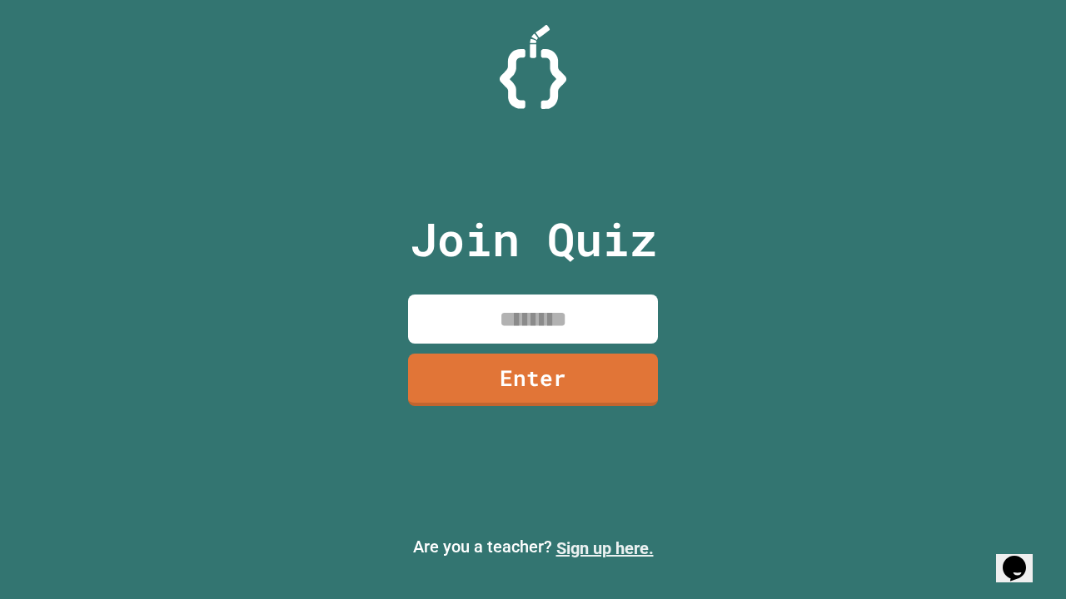
click at [604, 549] on link "Sign up here." at bounding box center [604, 549] width 97 height 20
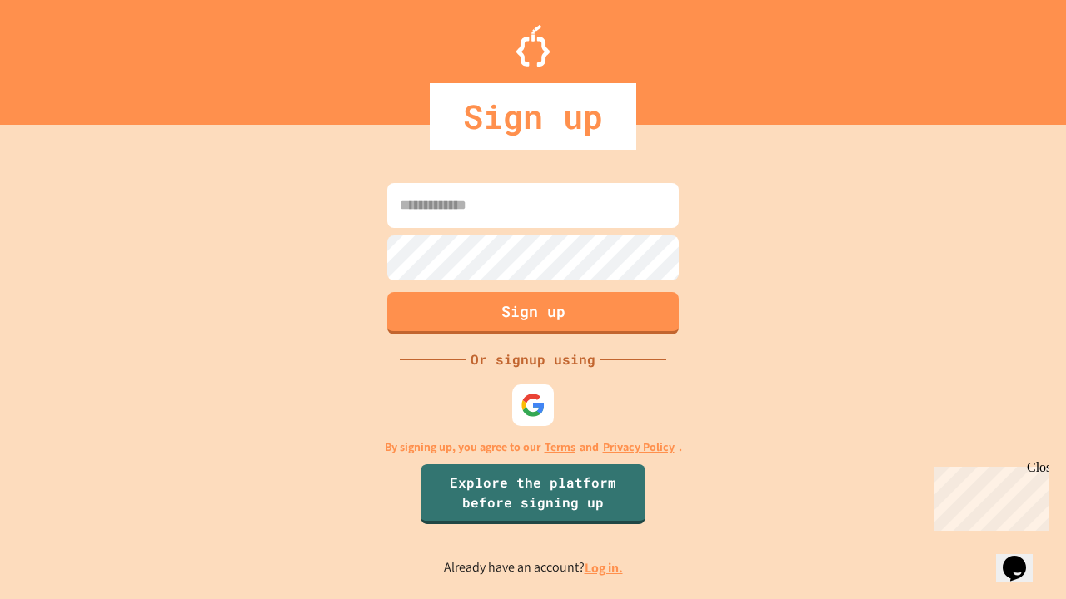
click at [604, 568] on link "Log in." at bounding box center [603, 568] width 38 height 17
